Goal: Task Accomplishment & Management: Manage account settings

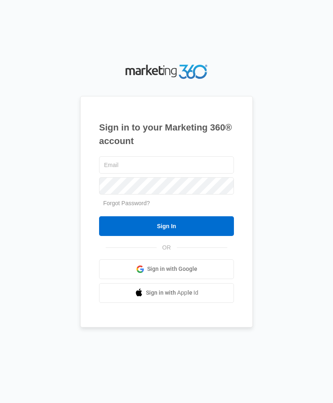
click at [196, 297] on span "Sign in with Apple Id" at bounding box center [172, 293] width 53 height 9
click at [199, 303] on link "Sign in with Apple Id" at bounding box center [166, 293] width 135 height 20
click at [213, 236] on input "Sign In" at bounding box center [166, 226] width 135 height 20
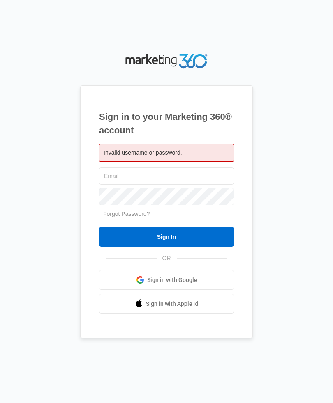
click at [221, 247] on input "Sign In" at bounding box center [166, 237] width 135 height 20
click at [191, 290] on link "Sign in with Google" at bounding box center [166, 280] width 135 height 20
